Goal: Navigation & Orientation: Find specific page/section

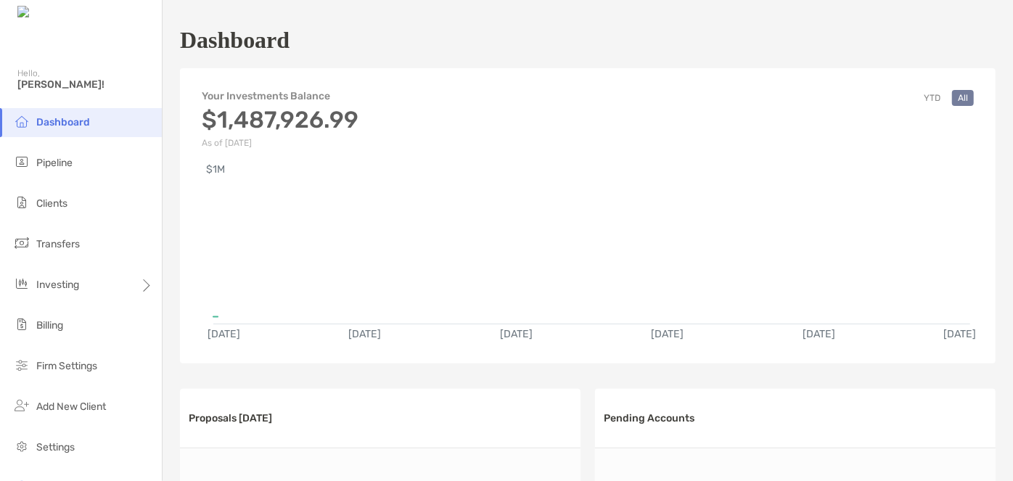
scroll to position [686, 0]
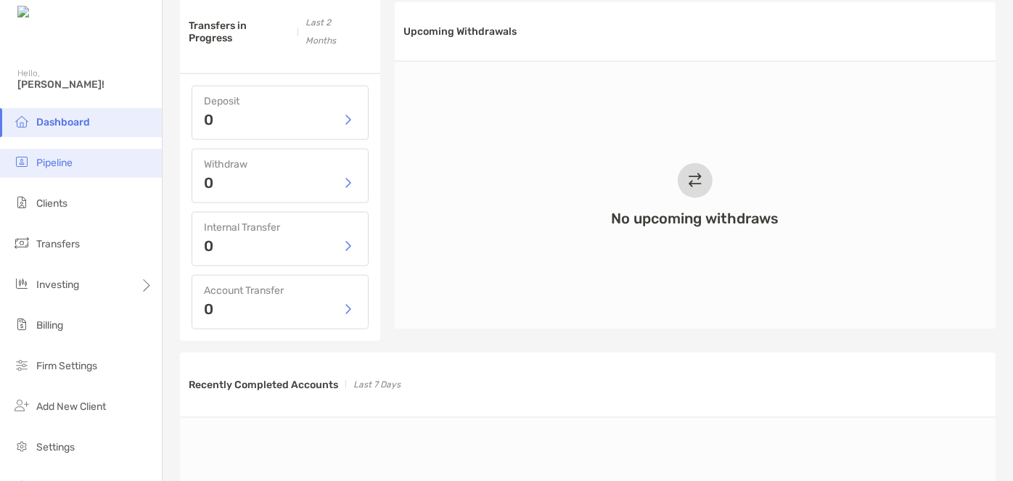
click at [77, 167] on li "Pipeline" at bounding box center [81, 163] width 162 height 29
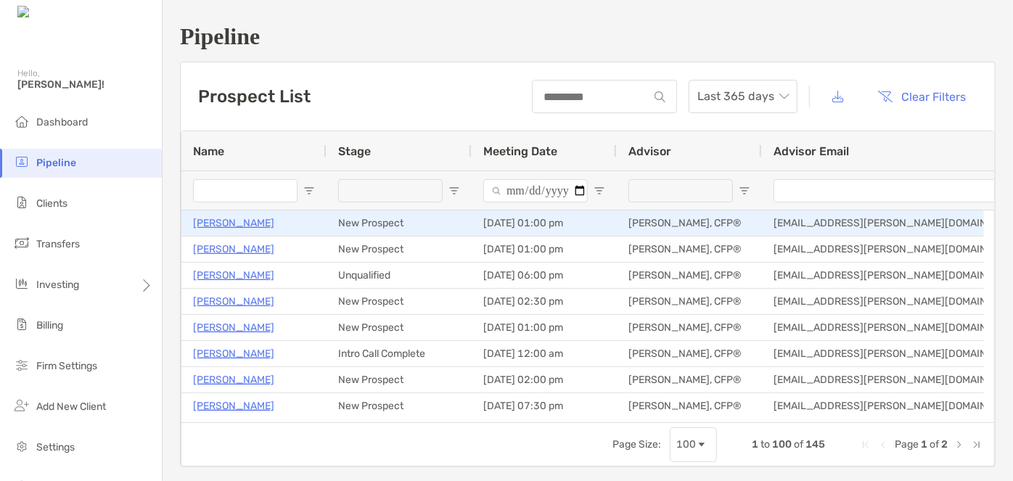
click at [209, 226] on p "[PERSON_NAME]" at bounding box center [233, 223] width 81 height 18
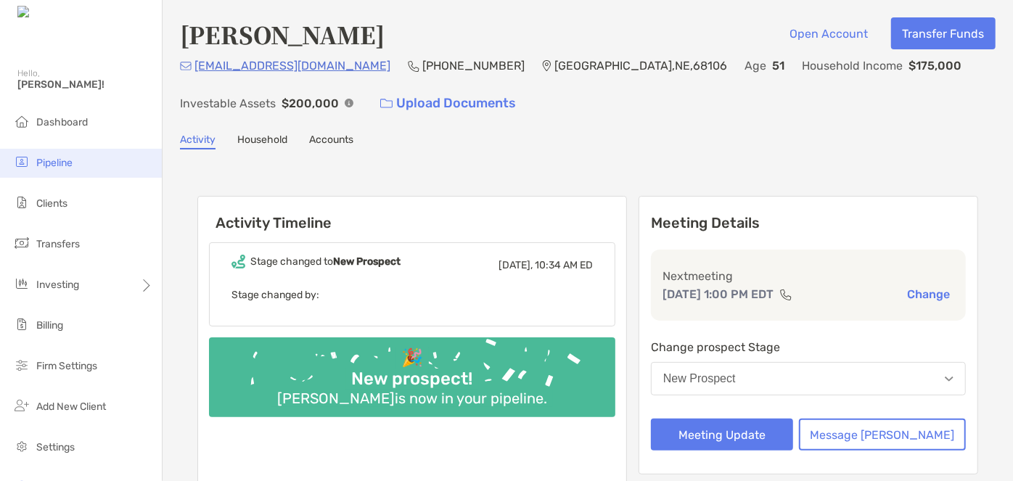
click at [61, 165] on span "Pipeline" at bounding box center [54, 163] width 36 height 12
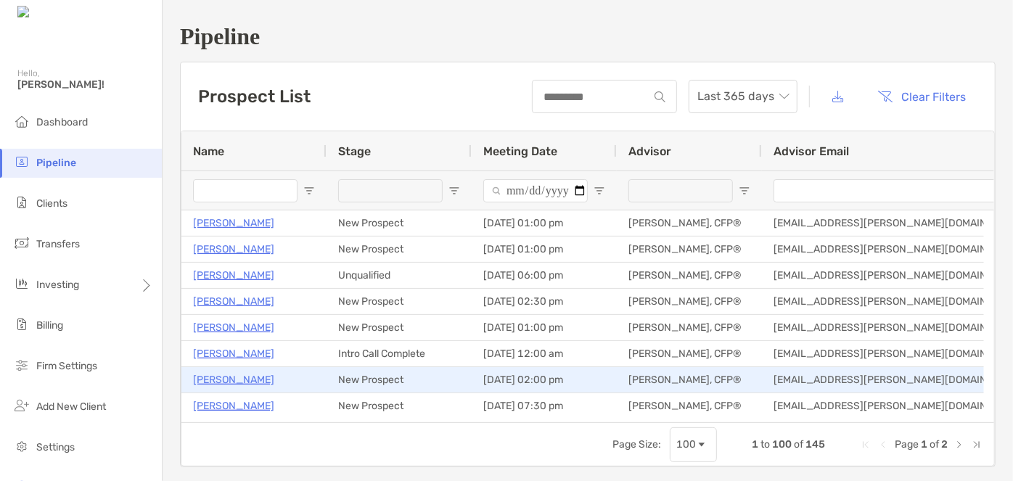
click at [228, 373] on p "[PERSON_NAME]" at bounding box center [233, 380] width 81 height 18
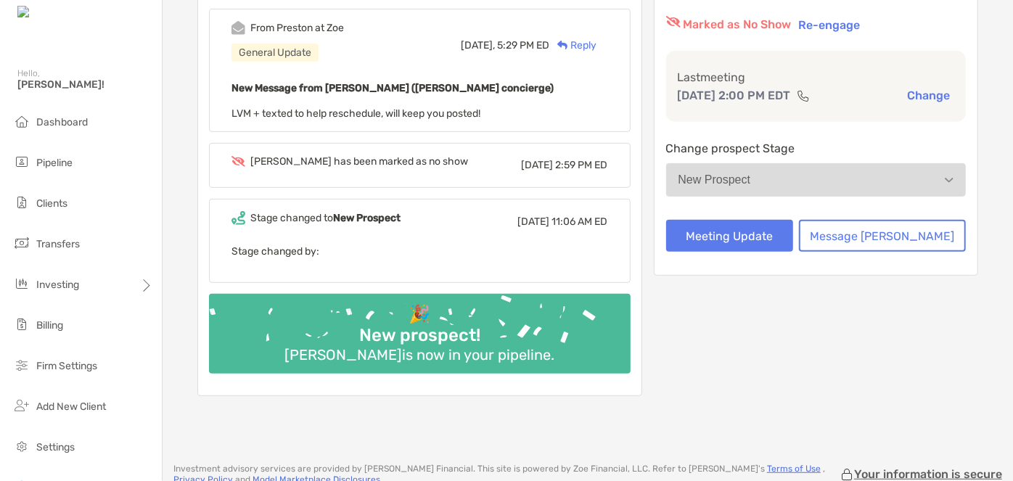
scroll to position [89, 0]
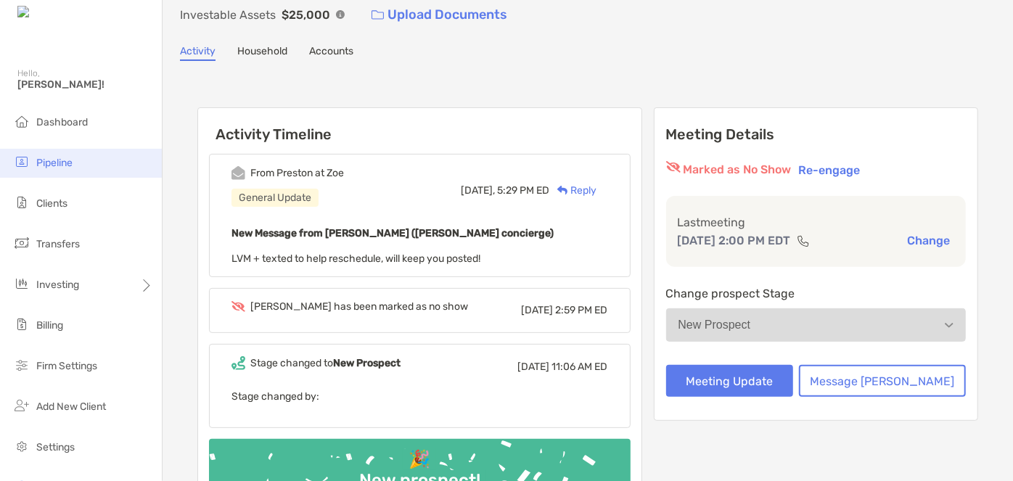
click at [73, 156] on li "Pipeline" at bounding box center [81, 163] width 162 height 29
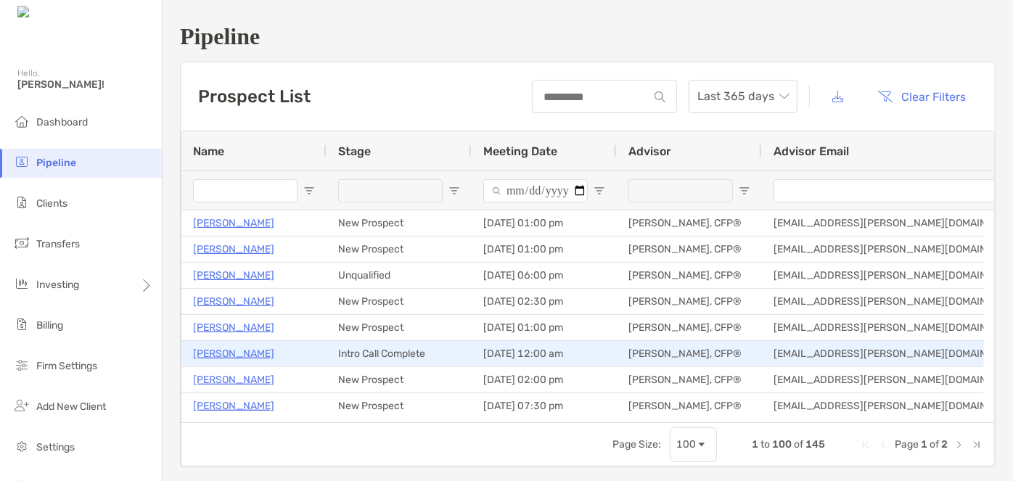
click at [225, 352] on p "Arnie Lewis" at bounding box center [233, 354] width 81 height 18
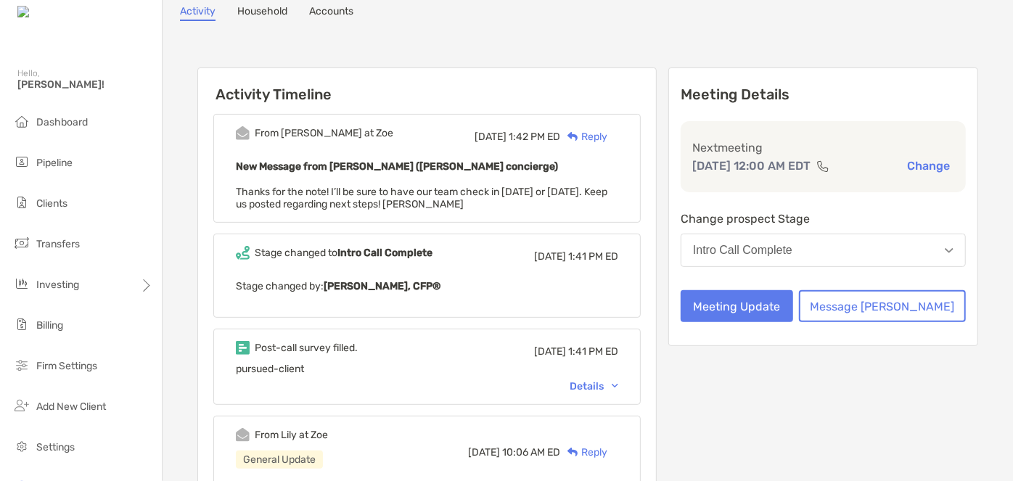
scroll to position [131, 0]
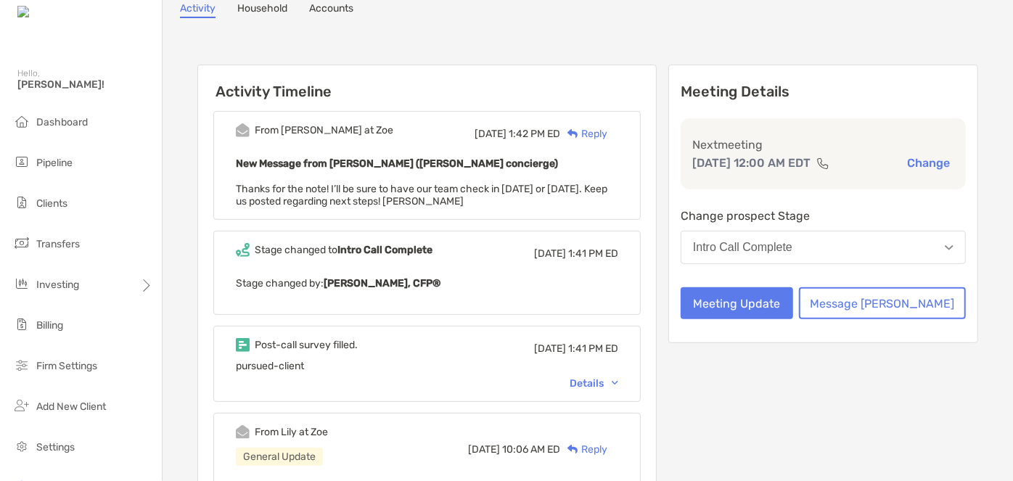
click at [608, 381] on div "Details" at bounding box center [593, 383] width 49 height 12
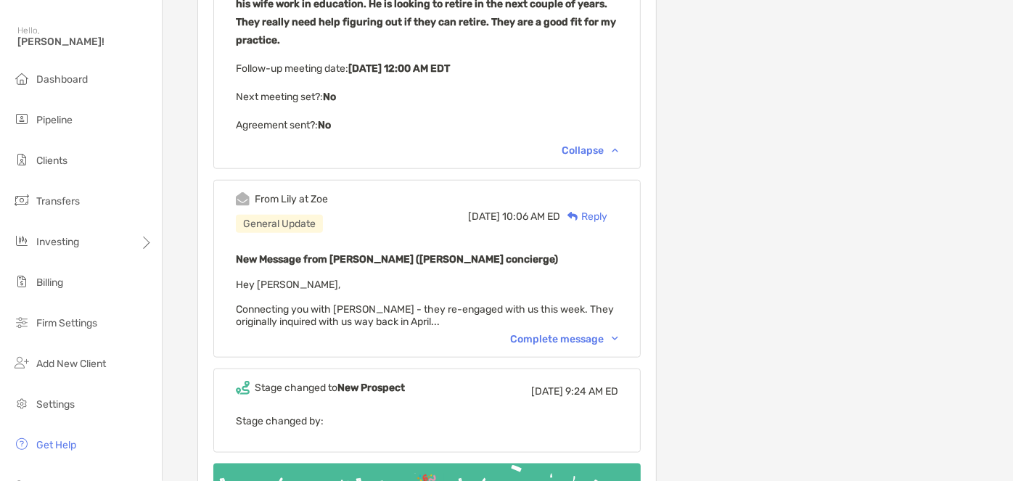
scroll to position [65, 0]
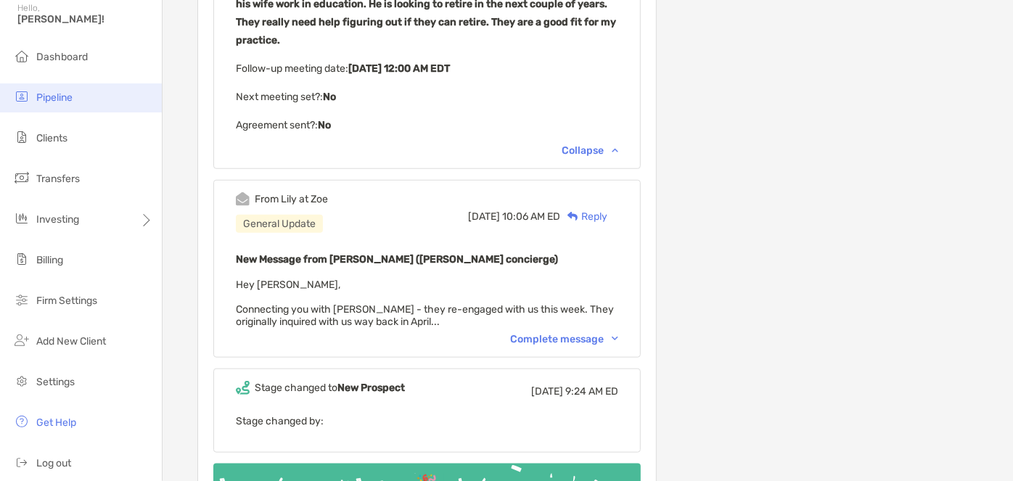
click at [58, 97] on span "Pipeline" at bounding box center [54, 97] width 36 height 12
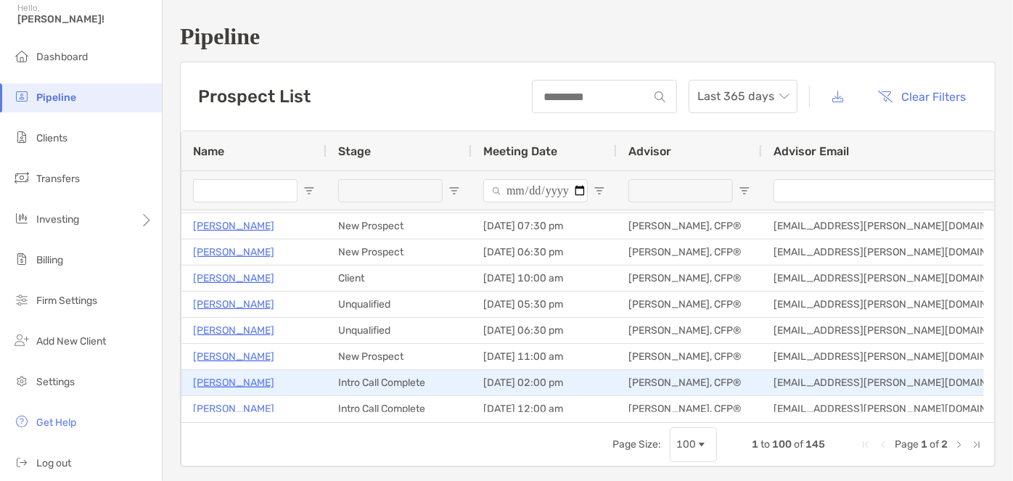
scroll to position [197, 0]
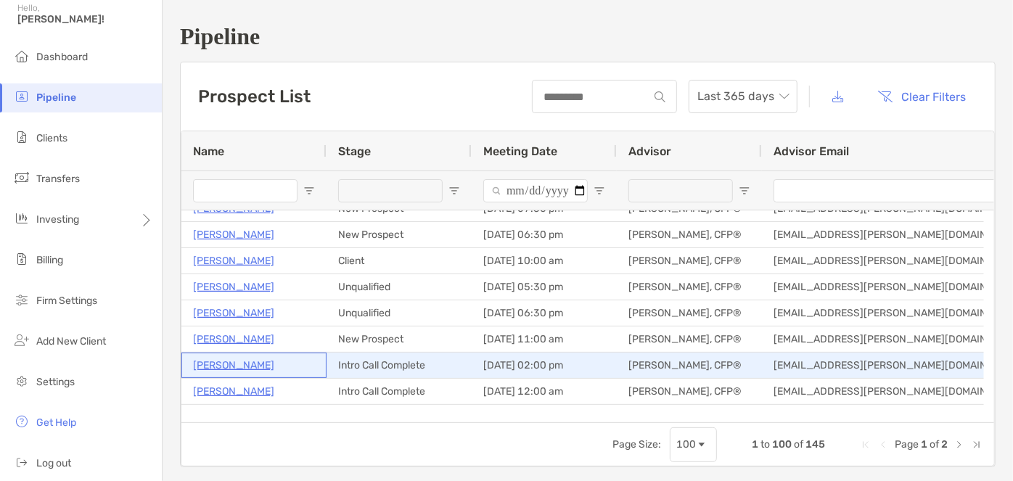
click at [234, 366] on p "[PERSON_NAME]" at bounding box center [233, 365] width 81 height 18
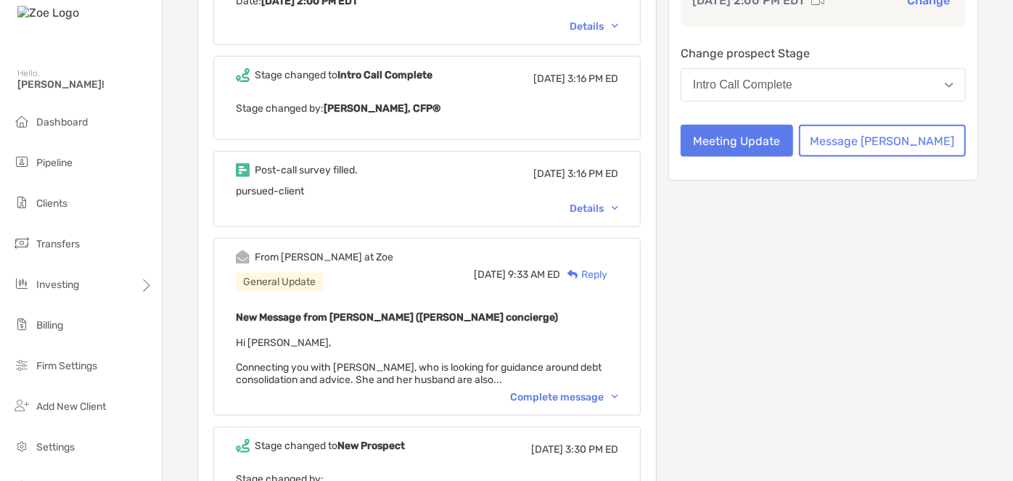
scroll to position [263, 0]
click at [602, 207] on div "Details" at bounding box center [593, 208] width 49 height 12
